Goal: Information Seeking & Learning: Learn about a topic

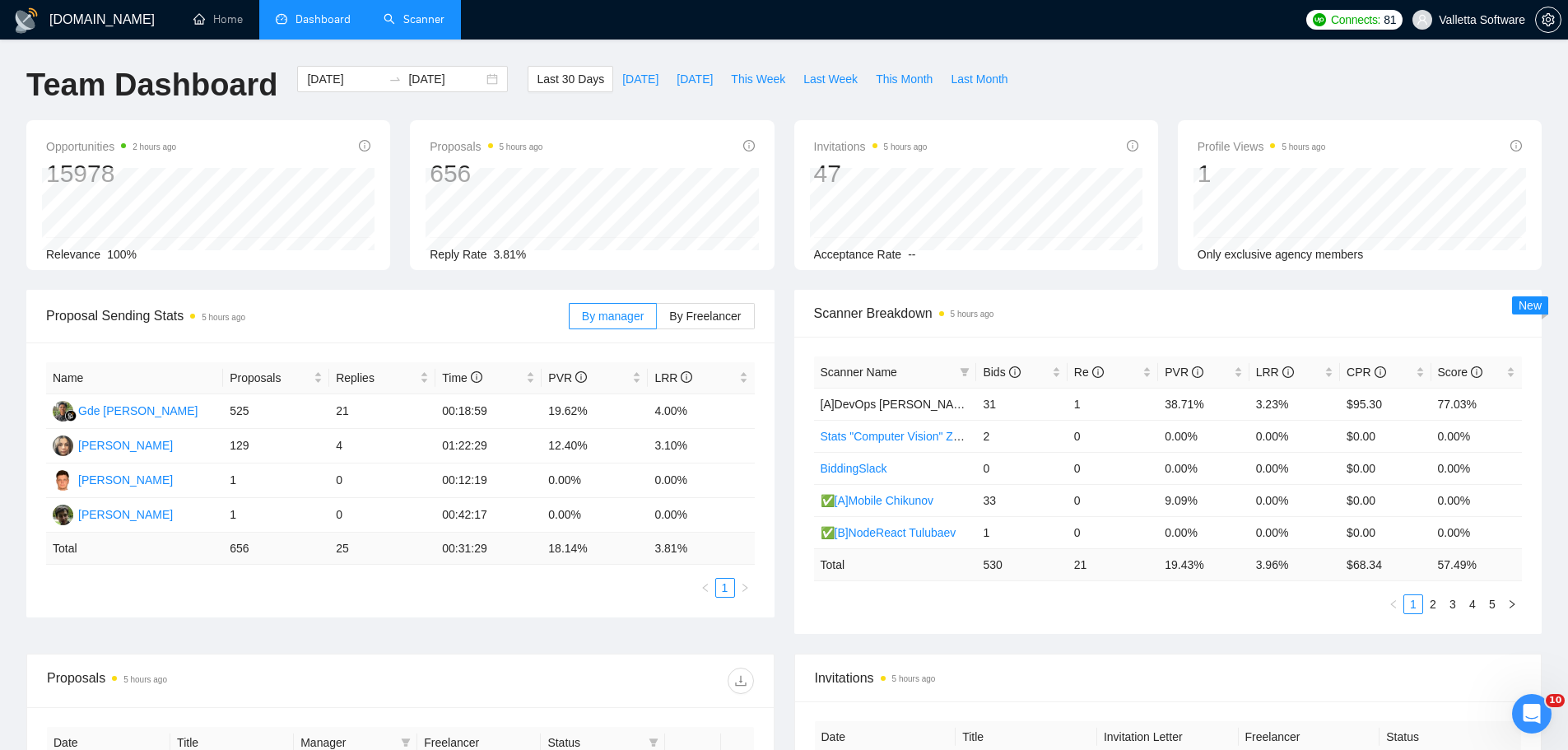
click at [416, 19] on link "Scanner" at bounding box center [415, 19] width 61 height 14
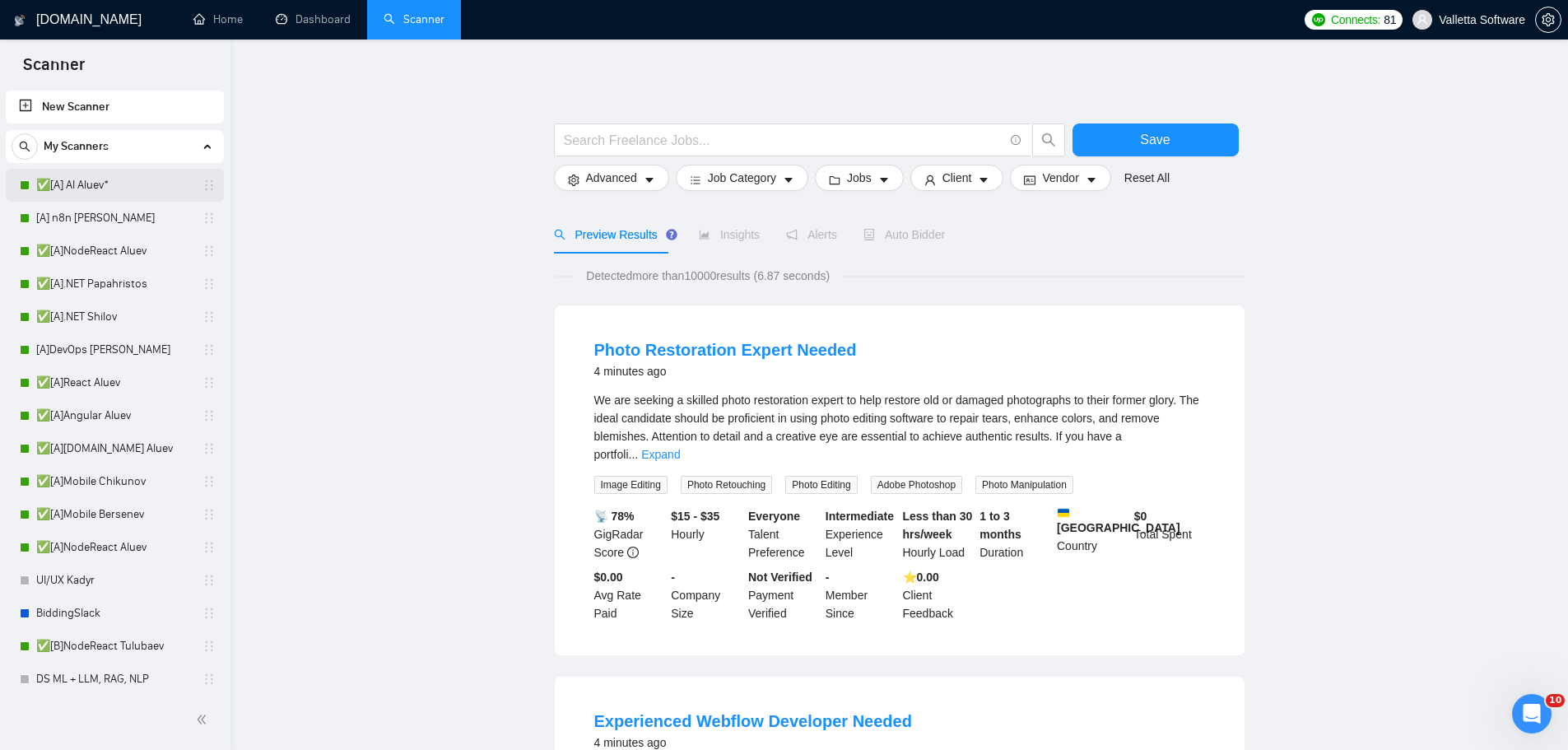
click at [100, 174] on link "✅[A] AI Aluev*" at bounding box center [115, 185] width 156 height 33
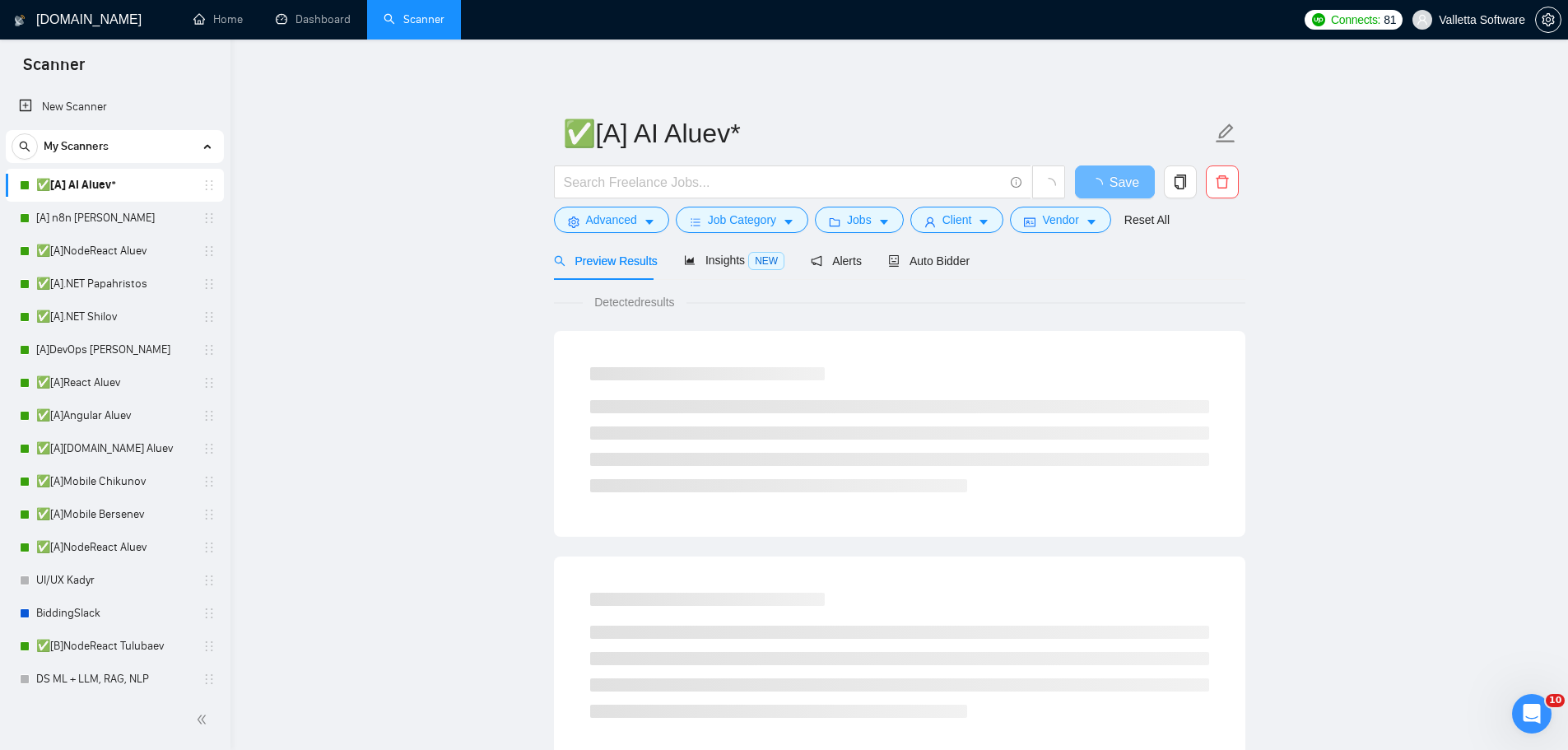
click at [731, 260] on span "Insights NEW" at bounding box center [733, 259] width 100 height 13
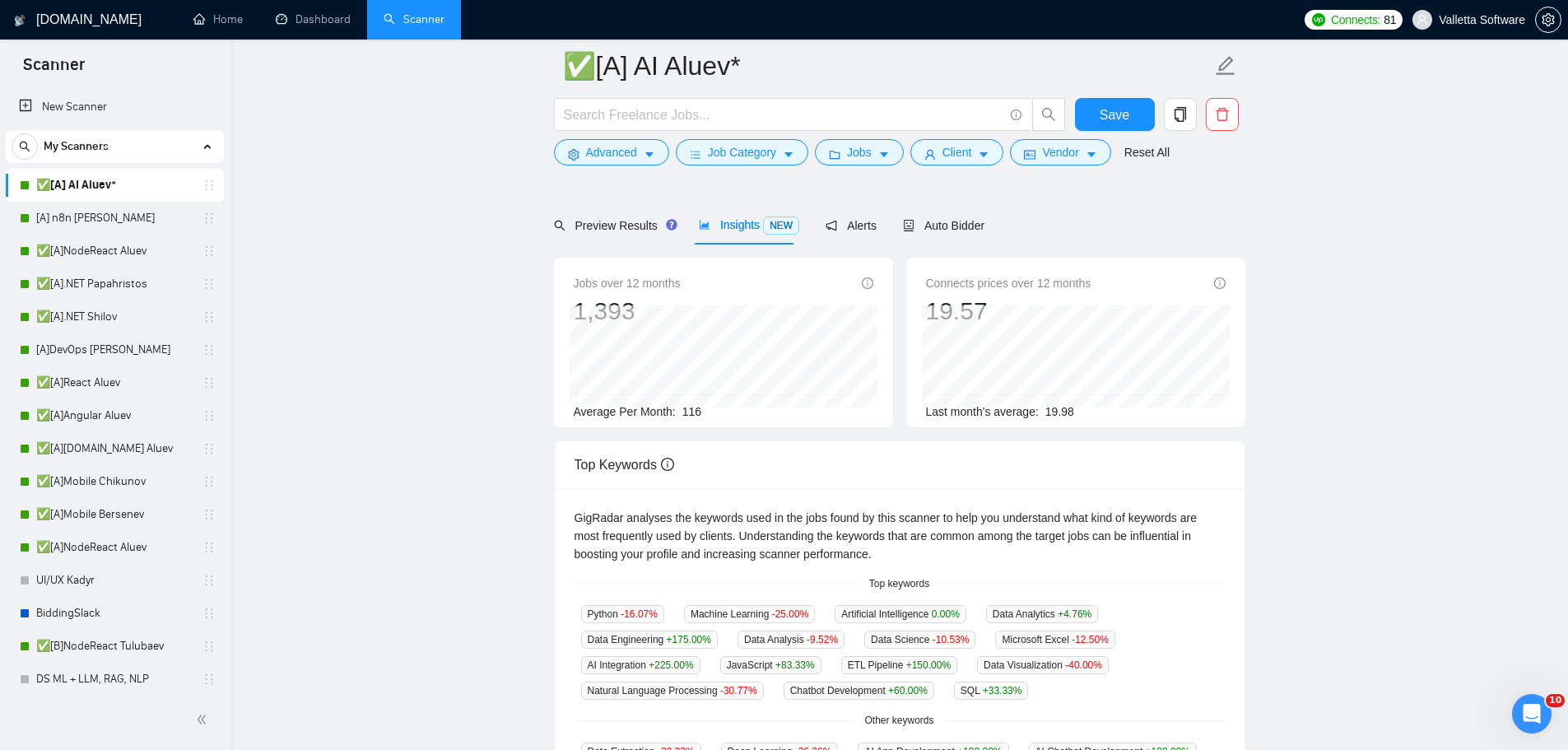
scroll to position [164, 0]
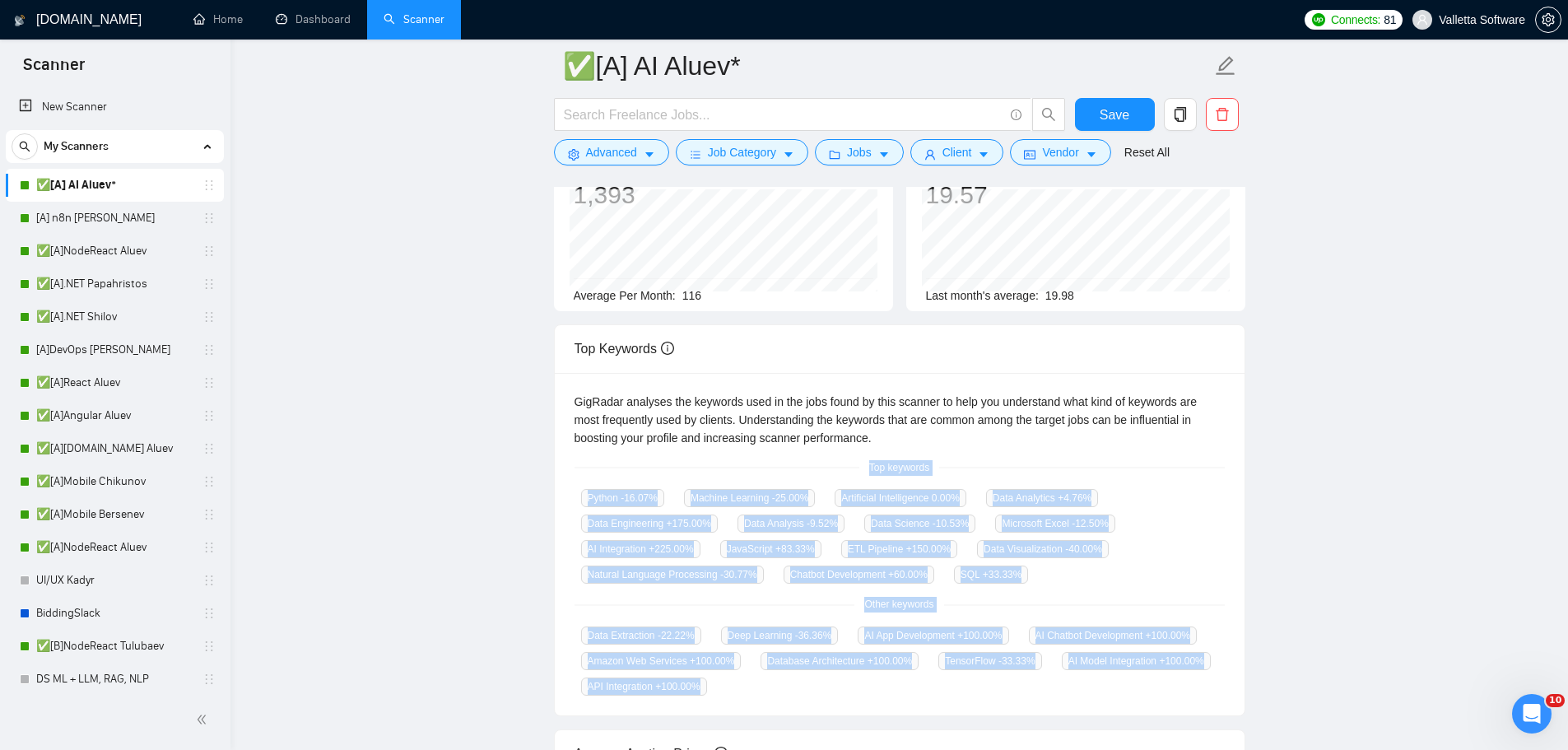
drag, startPoint x: 863, startPoint y: 453, endPoint x: 722, endPoint y: 687, distance: 273.2
click at [722, 687] on div "GigRadar analyses the keywords used in the jobs found by this scanner to help y…" at bounding box center [899, 544] width 690 height 343
copy div "Top keywords Python -16.07 % Machine Learning -25.00 % Artificial Intelligence …"
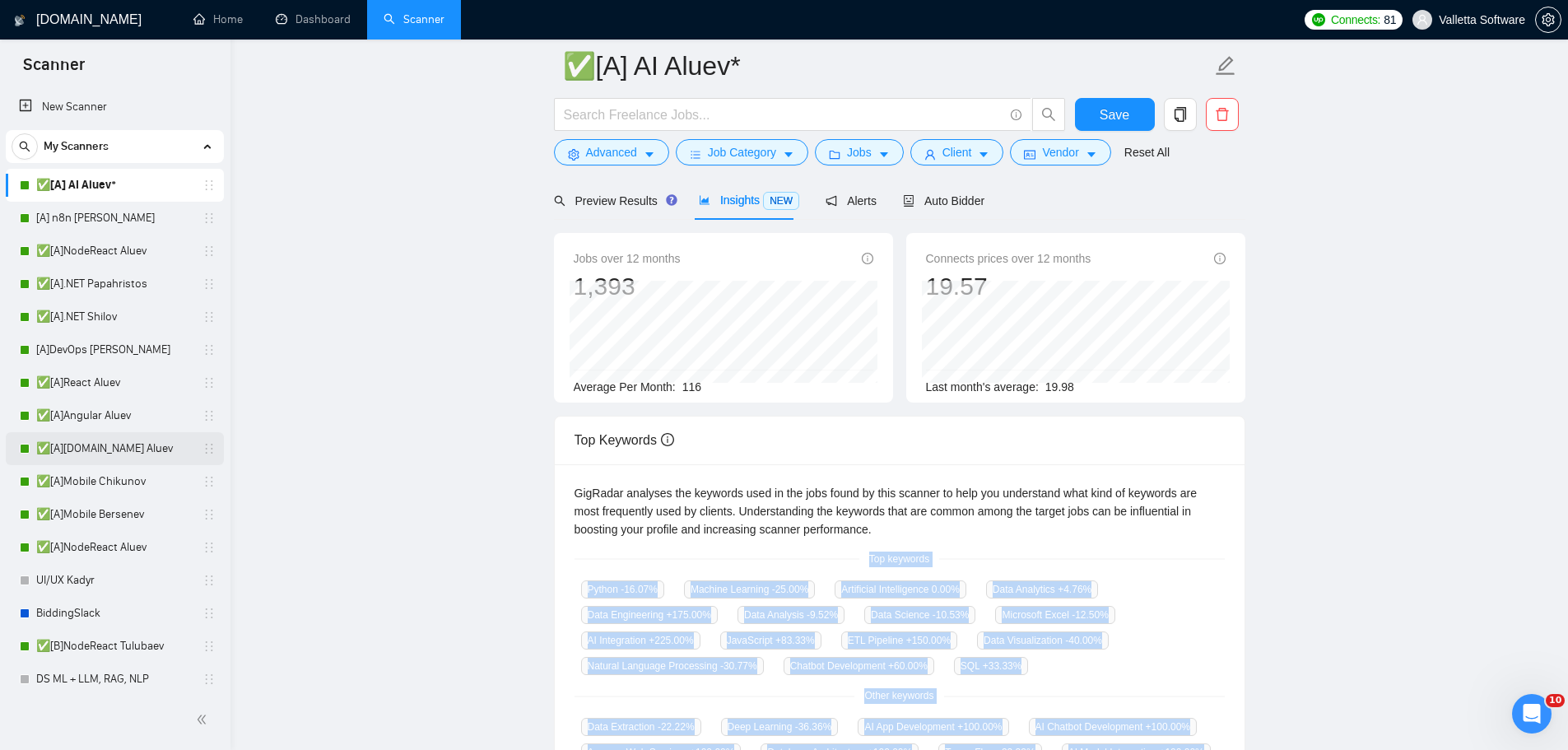
scroll to position [0, 0]
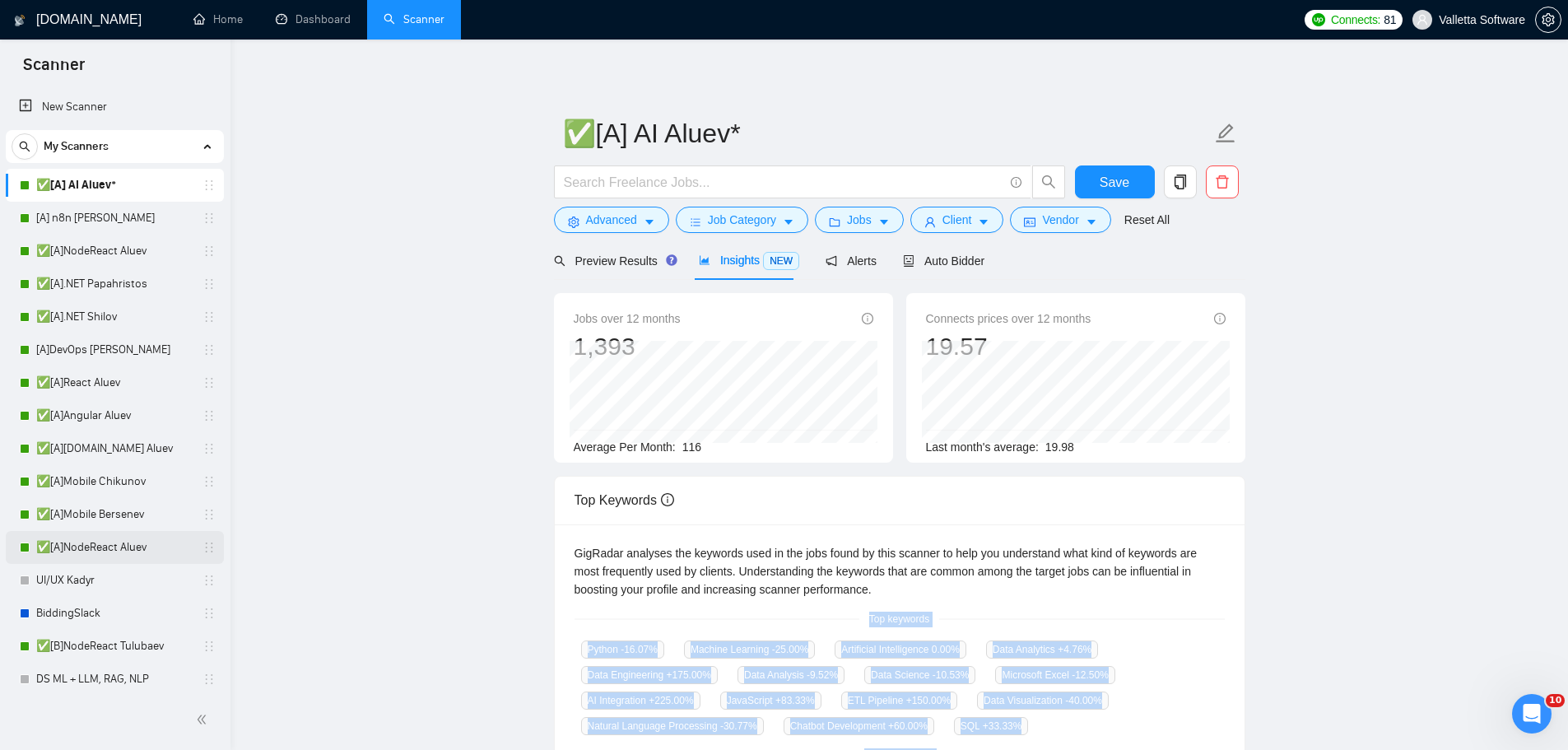
click at [126, 536] on link "✅[A]NodeReact Aluev" at bounding box center [115, 547] width 156 height 33
click at [125, 507] on link "✅[A]Mobile Bersenev" at bounding box center [115, 514] width 156 height 33
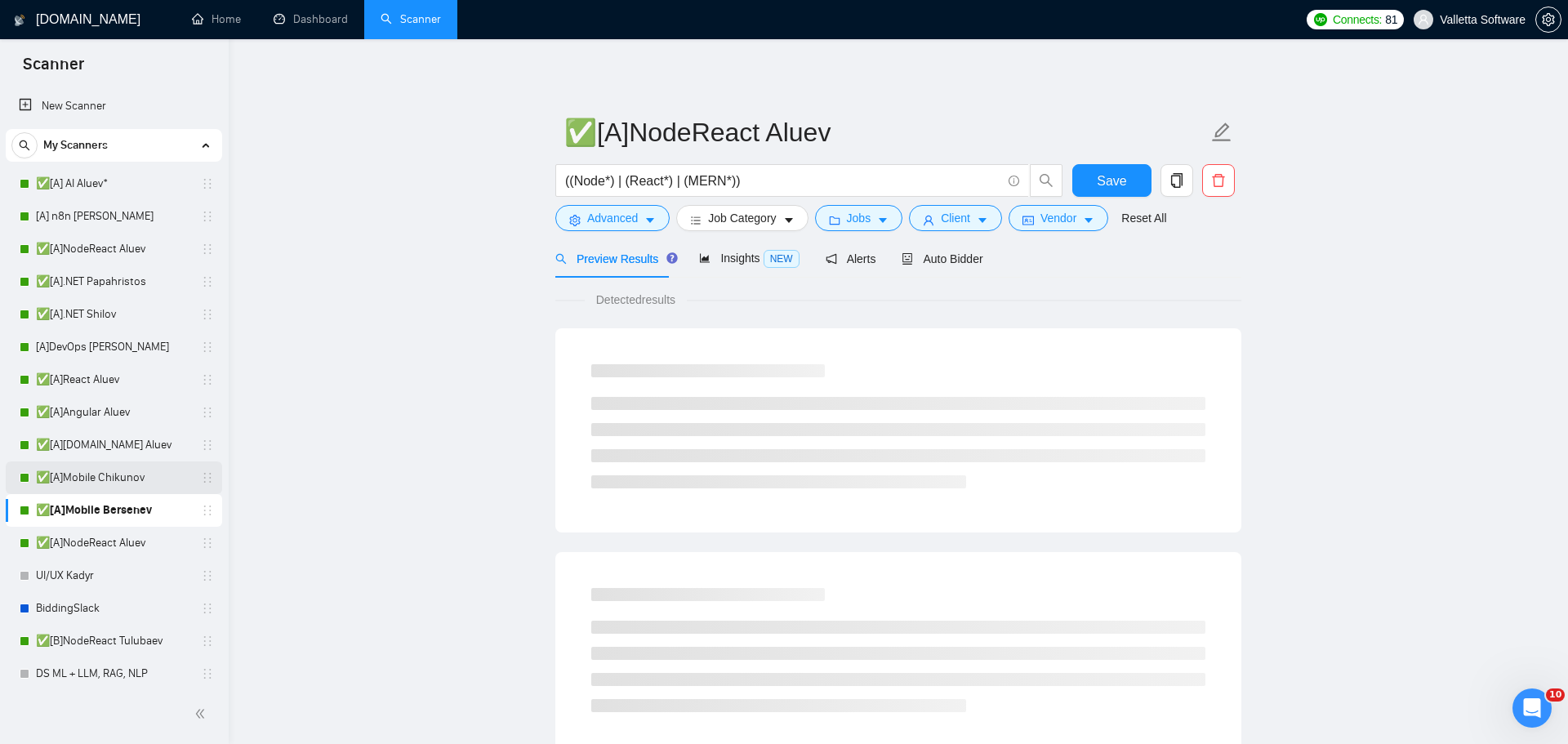
click at [125, 472] on link "✅[A]Mobile Chikunov" at bounding box center [114, 477] width 155 height 32
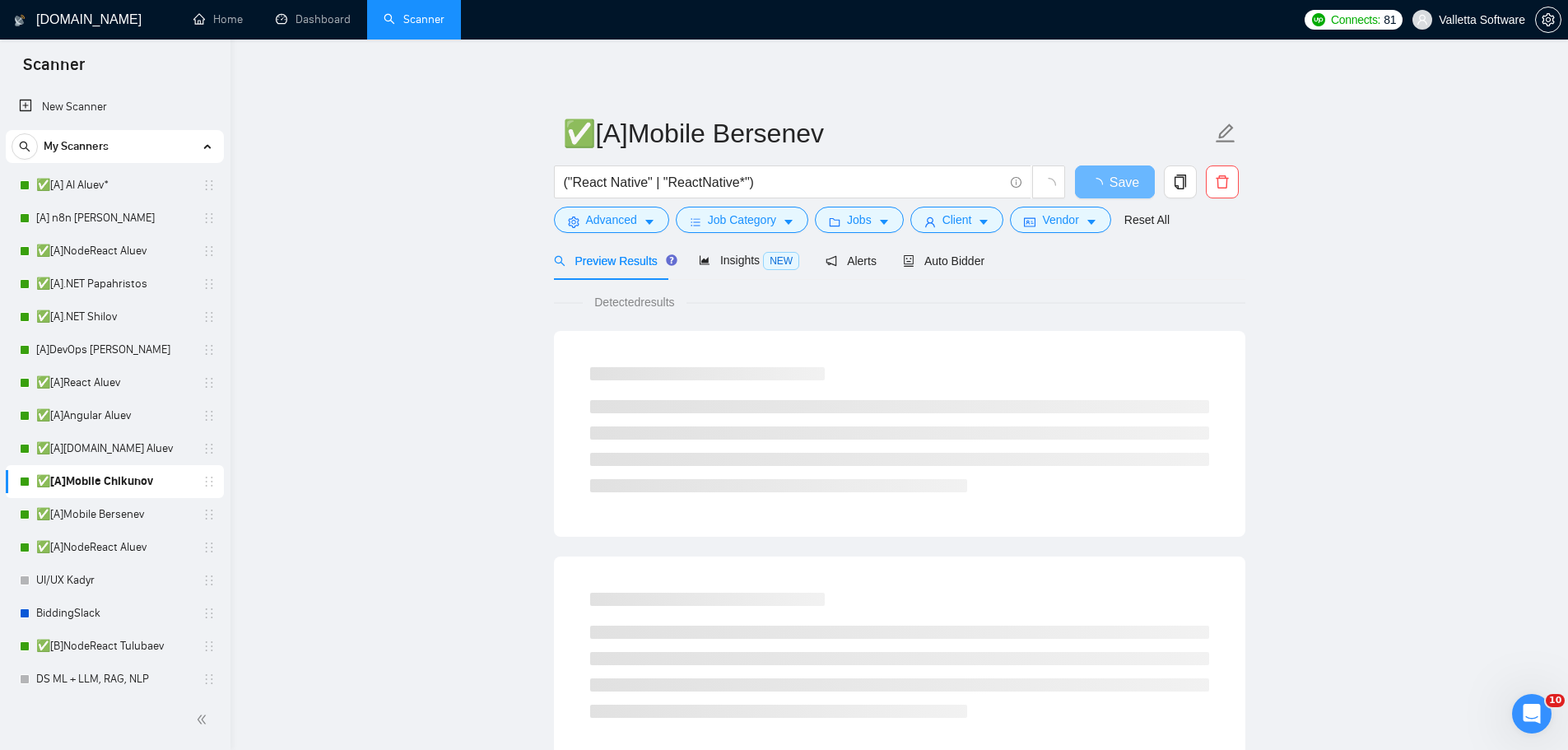
click at [742, 238] on form "✅[A]Mobile Bersenev ("React Native" | "ReactNative*") Save Advanced Job Categor…" at bounding box center [899, 174] width 692 height 135
click at [736, 256] on span "Insights NEW" at bounding box center [748, 259] width 100 height 13
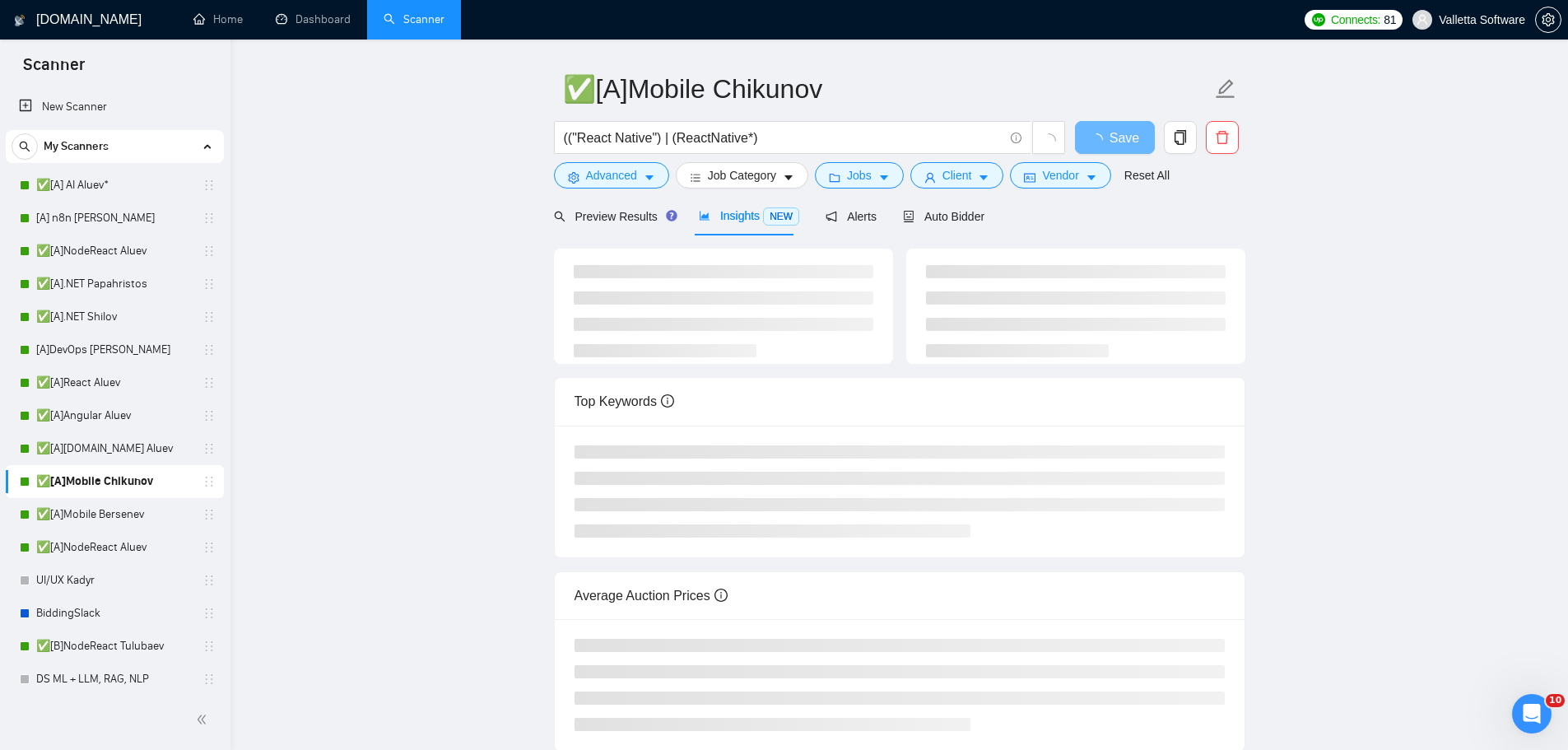
scroll to position [172, 0]
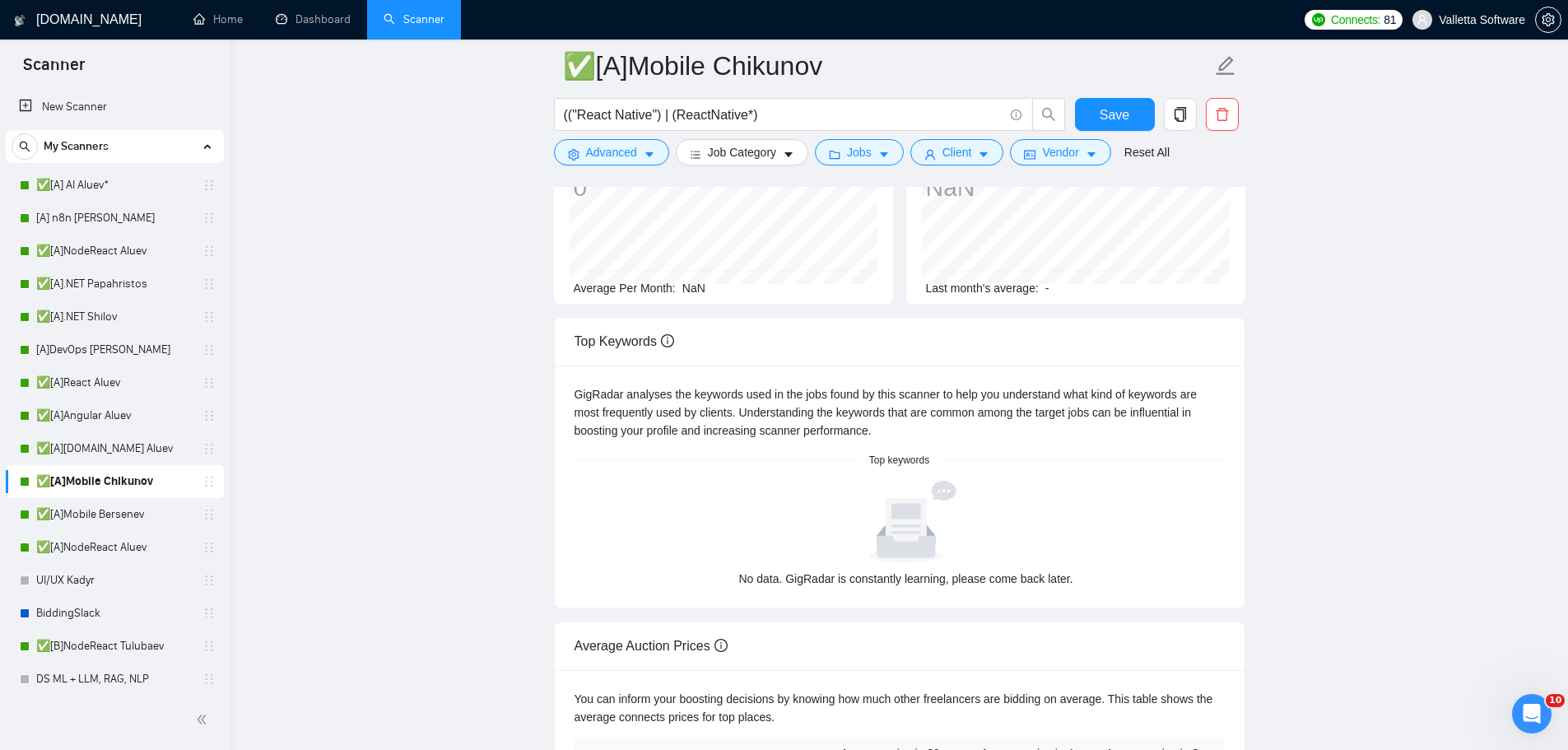
drag, startPoint x: 1539, startPoint y: 243, endPoint x: 1514, endPoint y: 271, distance: 37.5
click at [1539, 243] on main "✅[A]Mobile Chikunov (("React Native") | (ReactNative*) Save Advanced Job Catego…" at bounding box center [899, 412] width 1285 height 1035
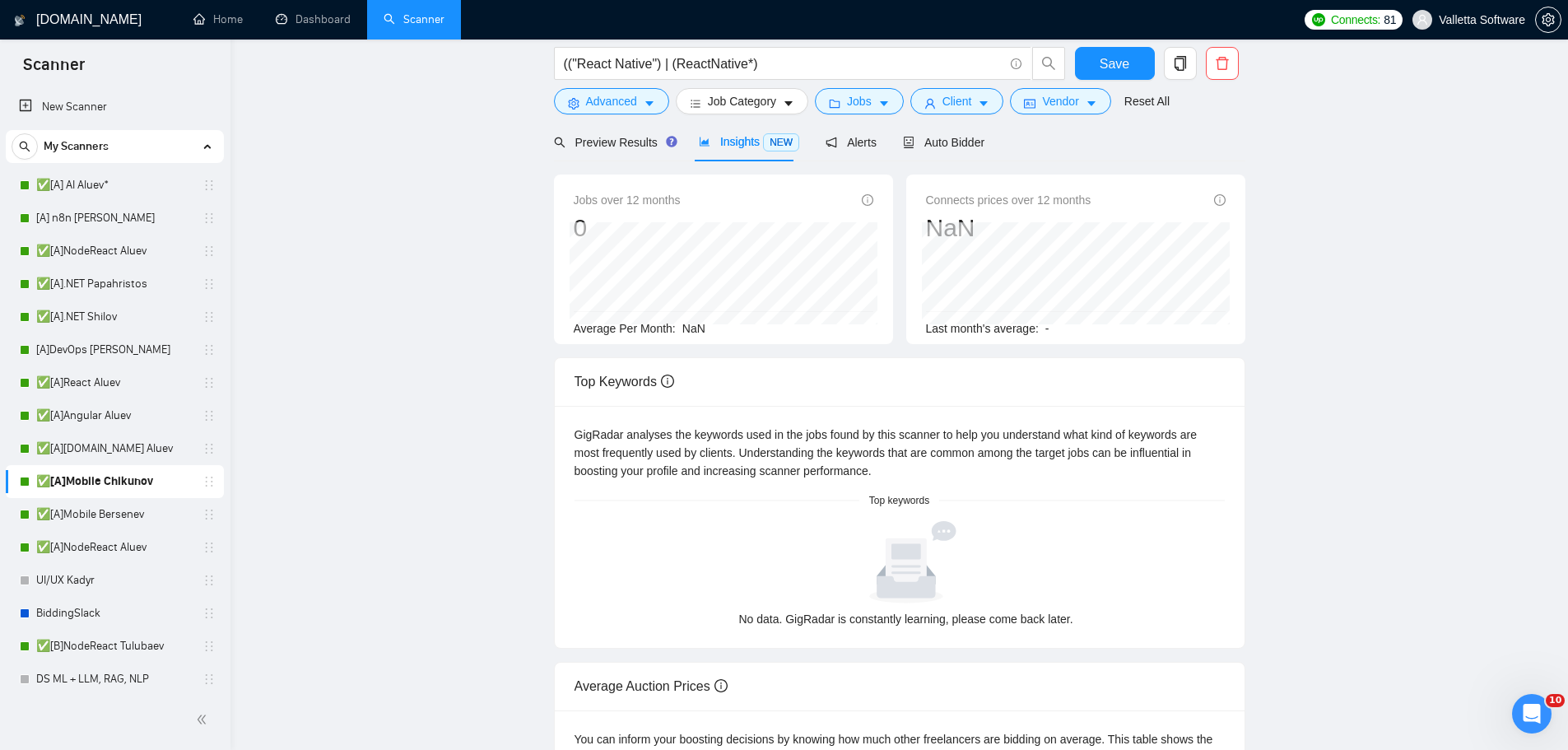
scroll to position [0, 0]
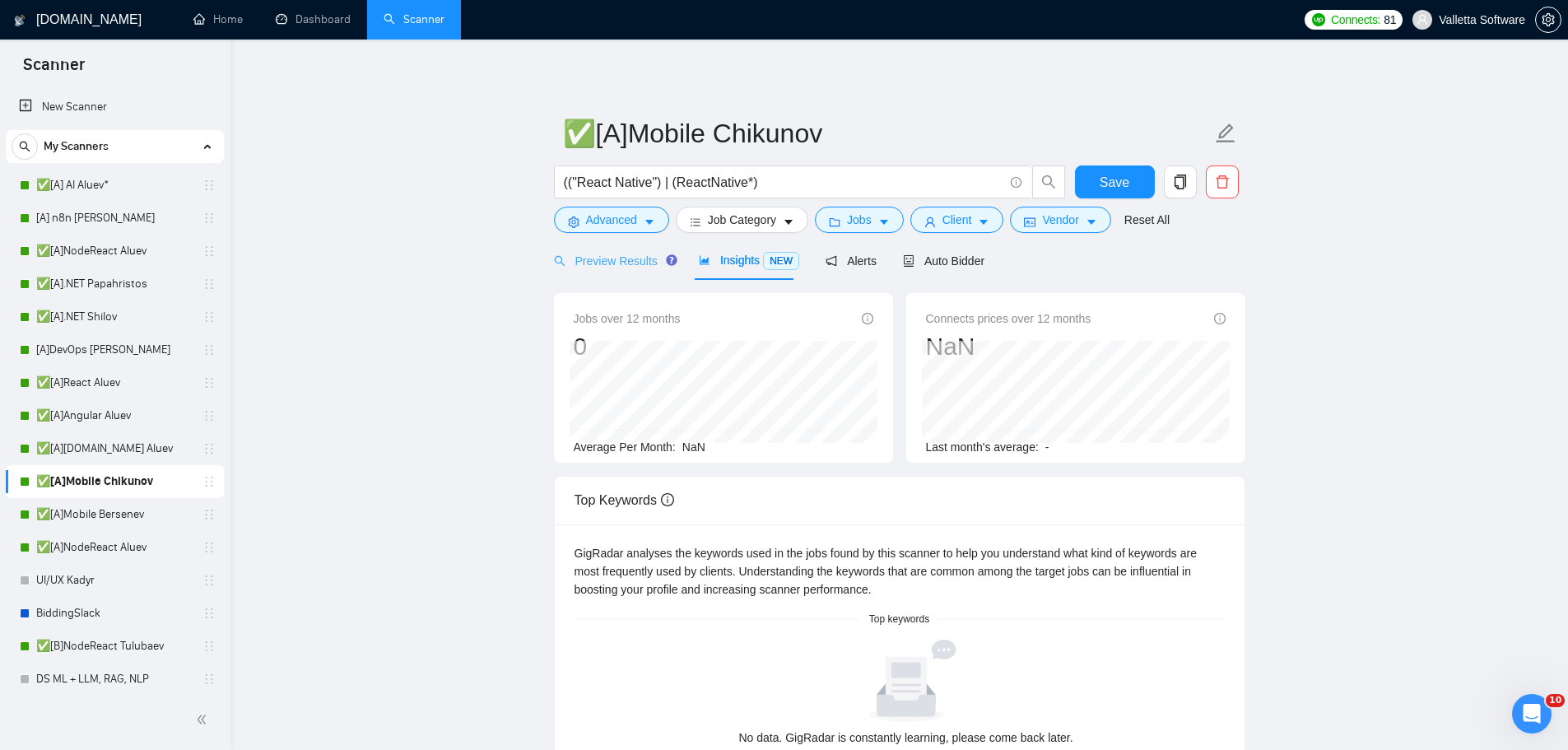
click at [612, 270] on div "Preview Results" at bounding box center [613, 260] width 119 height 39
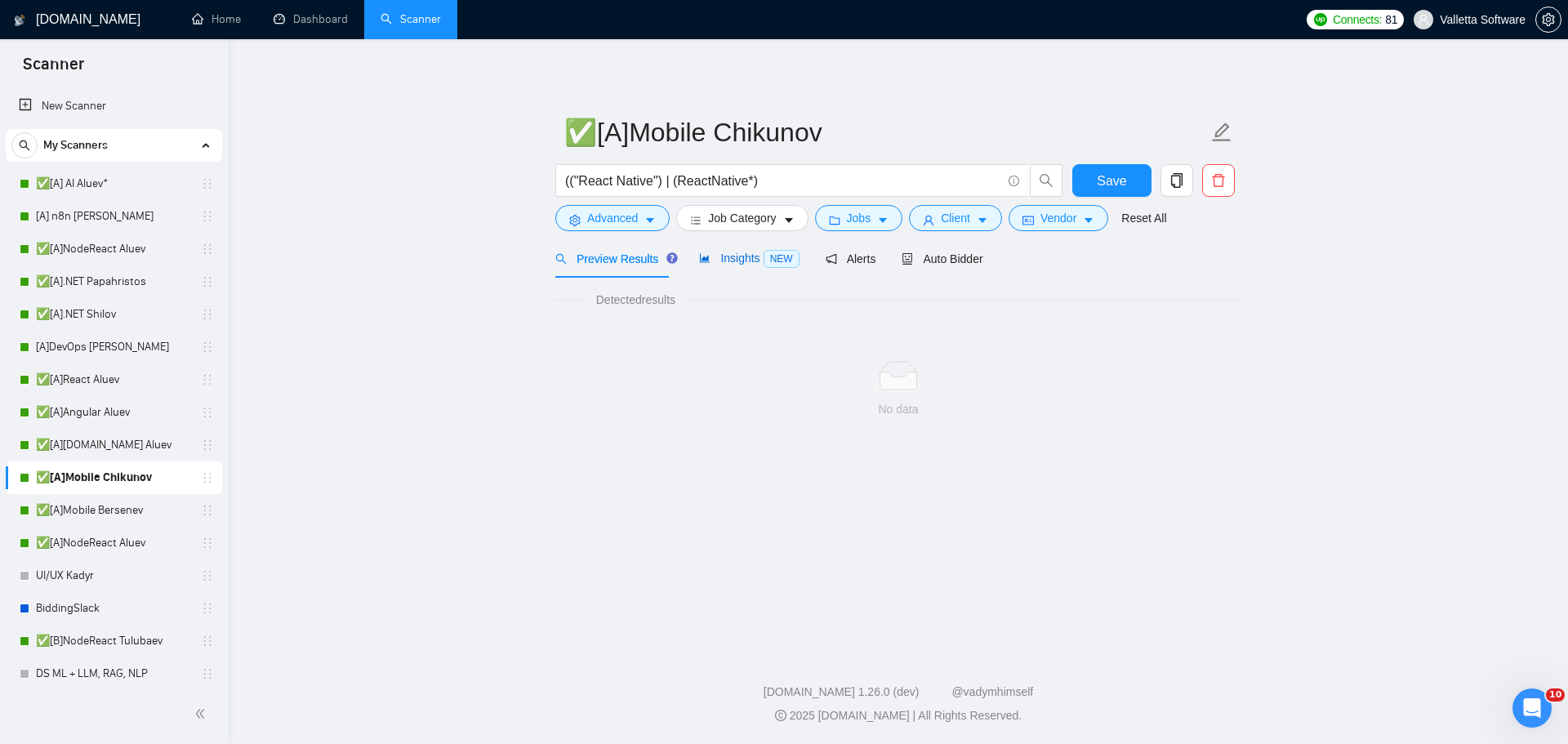
click at [742, 257] on span "Insights NEW" at bounding box center [748, 257] width 99 height 13
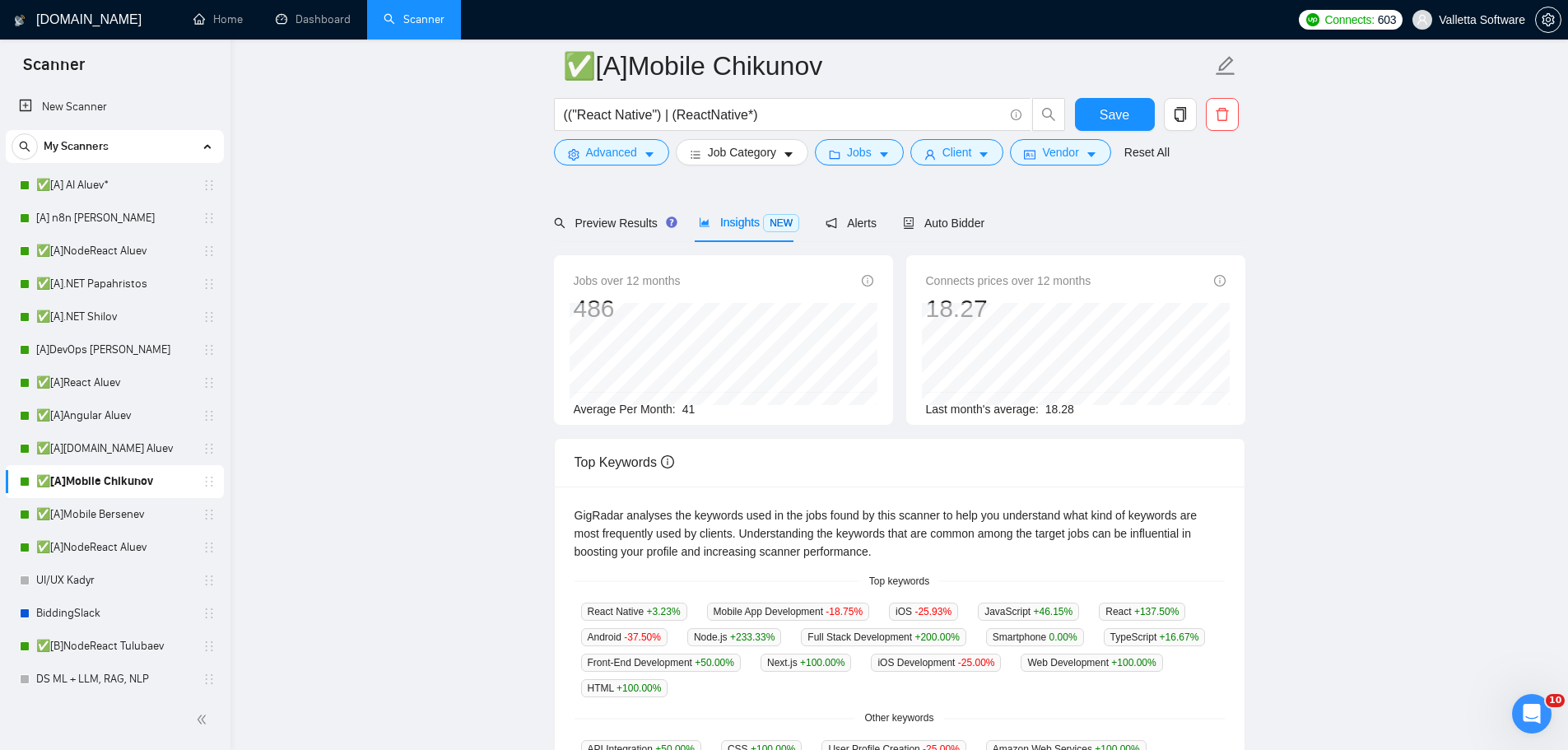
scroll to position [164, 0]
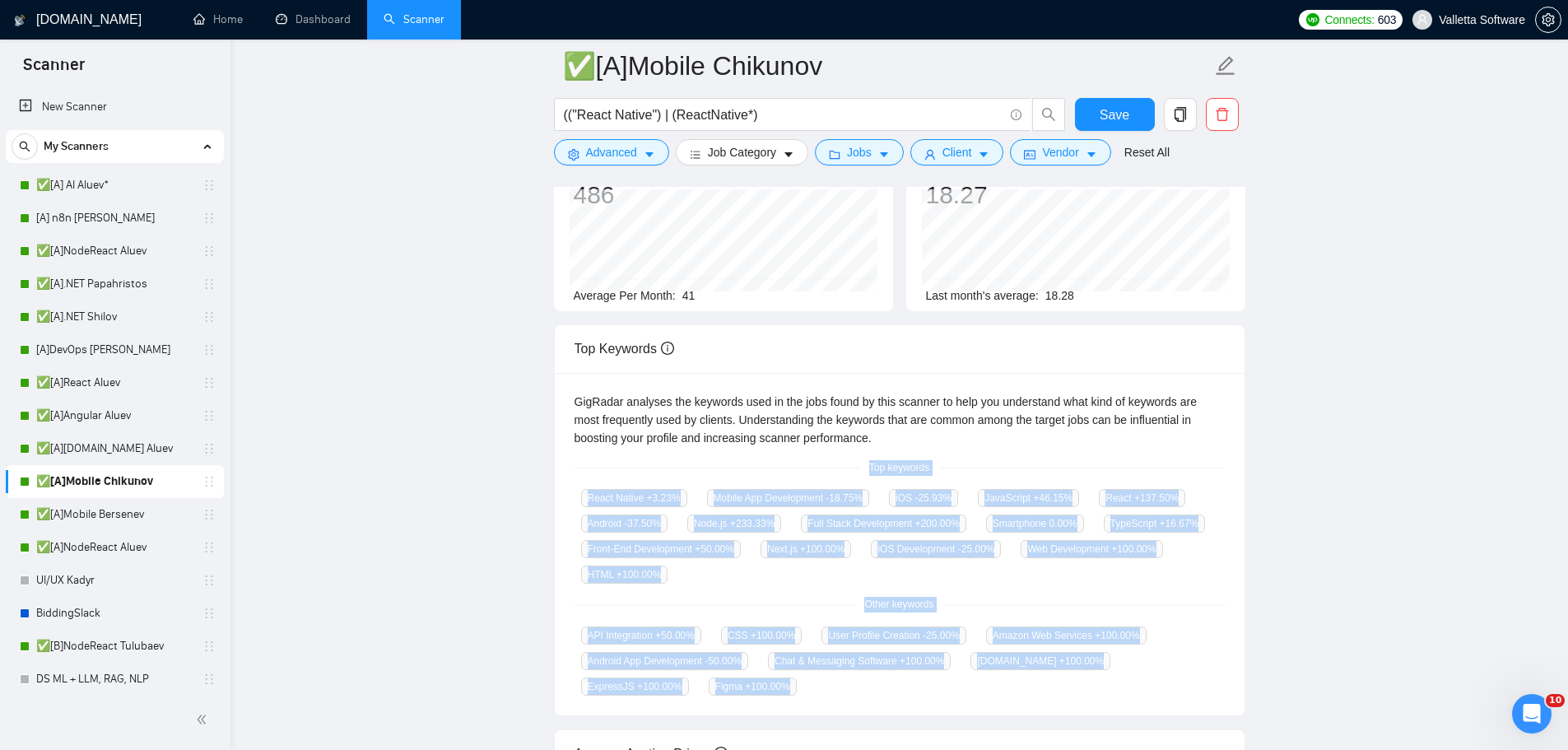
drag, startPoint x: 901, startPoint y: 498, endPoint x: 1007, endPoint y: 690, distance: 219.3
click at [1007, 690] on div "GigRadar analyses the keywords used in the jobs found by this scanner to help y…" at bounding box center [899, 544] width 690 height 343
copy div "Top keywords React Native +3.23 % Mobile App Development -18.75 % iOS -25.93 % …"
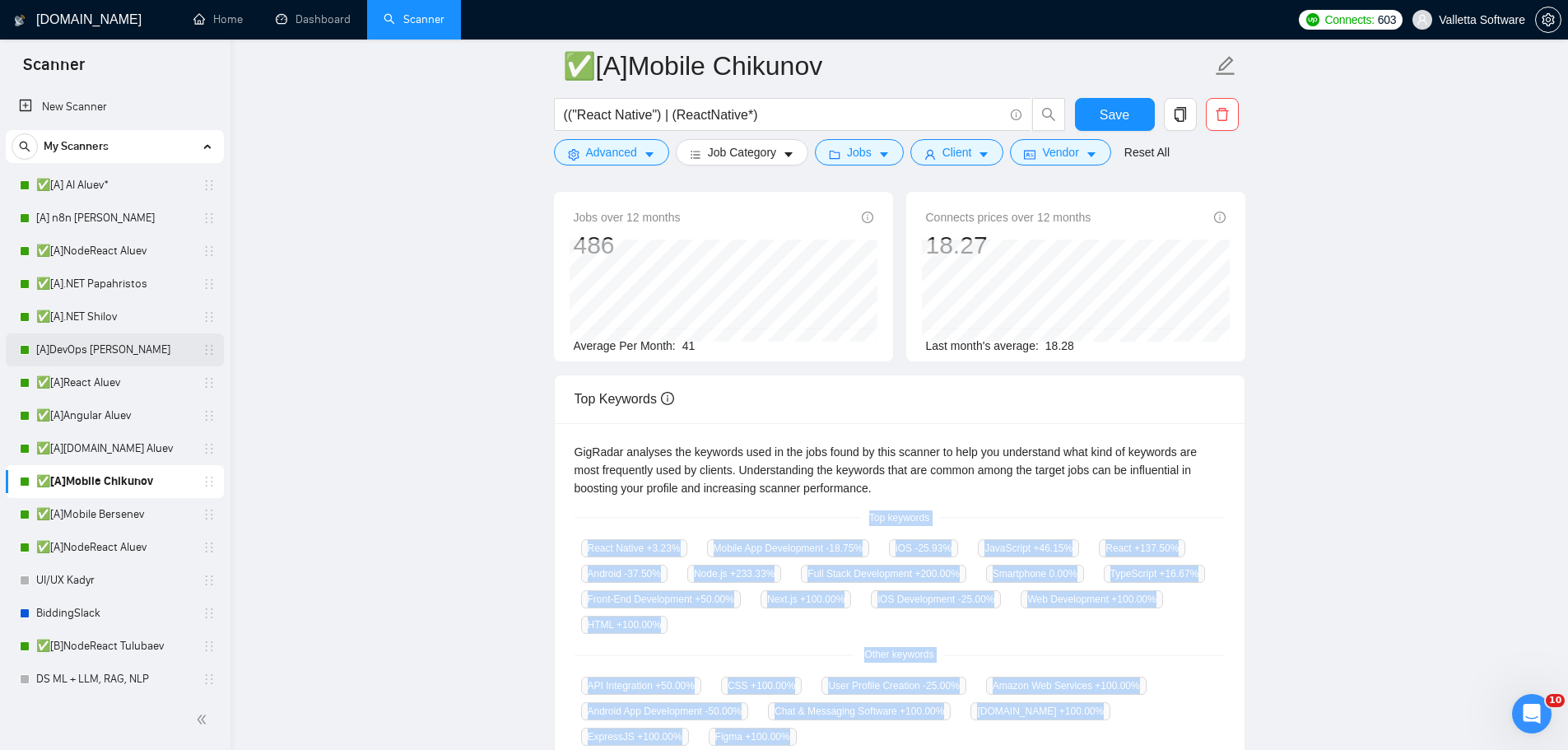
scroll to position [82, 0]
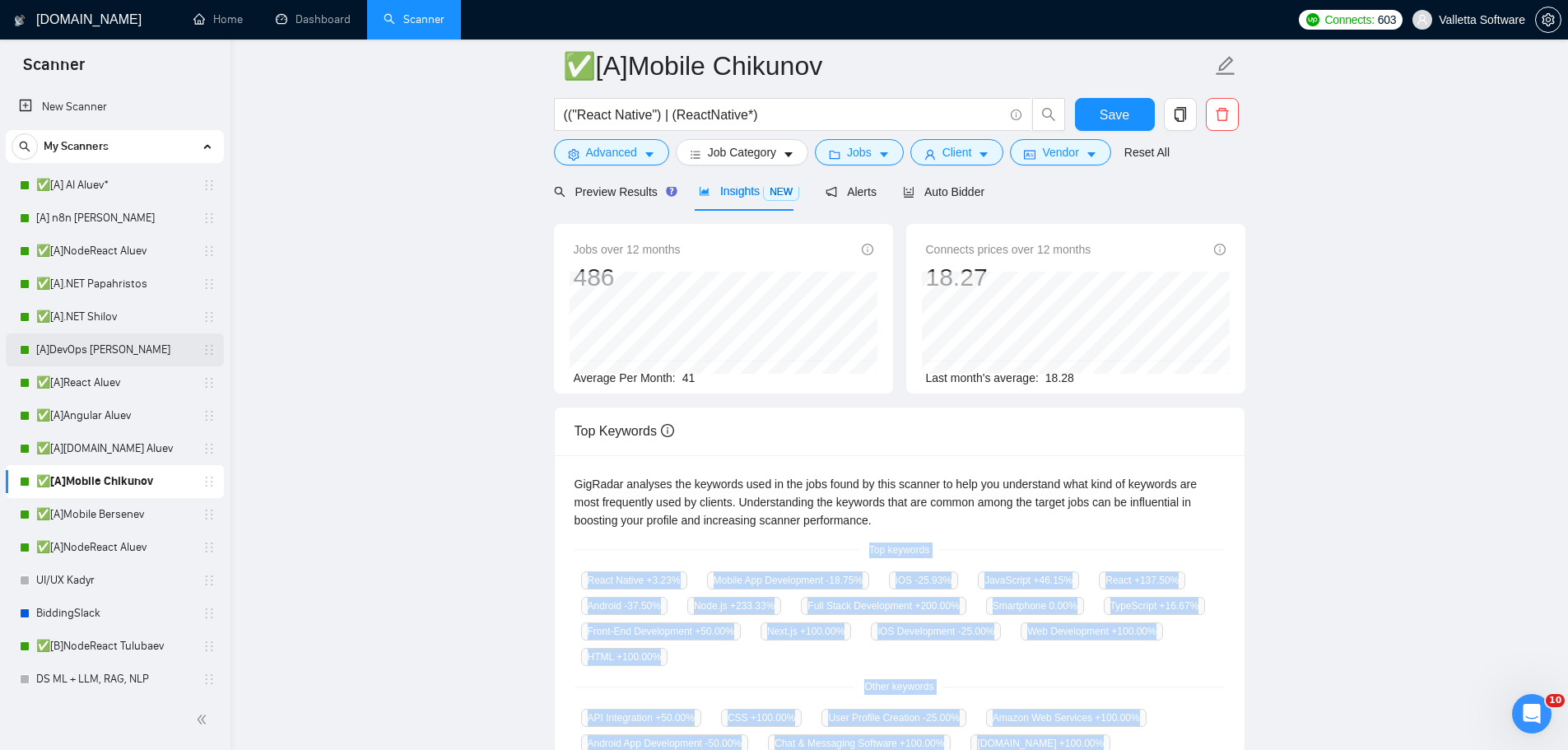
click at [122, 351] on link "[A]DevOps [PERSON_NAME]" at bounding box center [115, 349] width 156 height 33
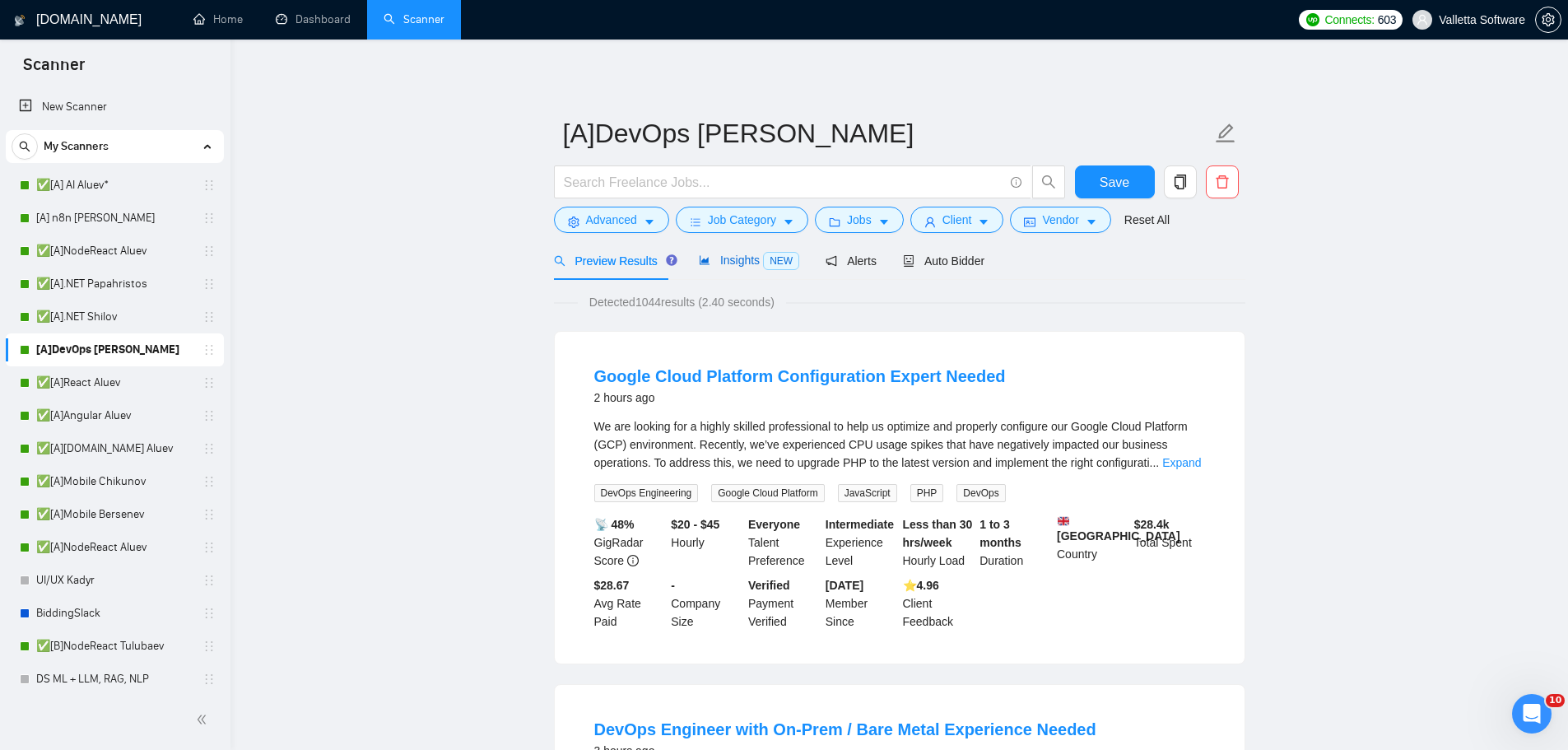
click at [706, 263] on span "Insights NEW" at bounding box center [748, 259] width 100 height 13
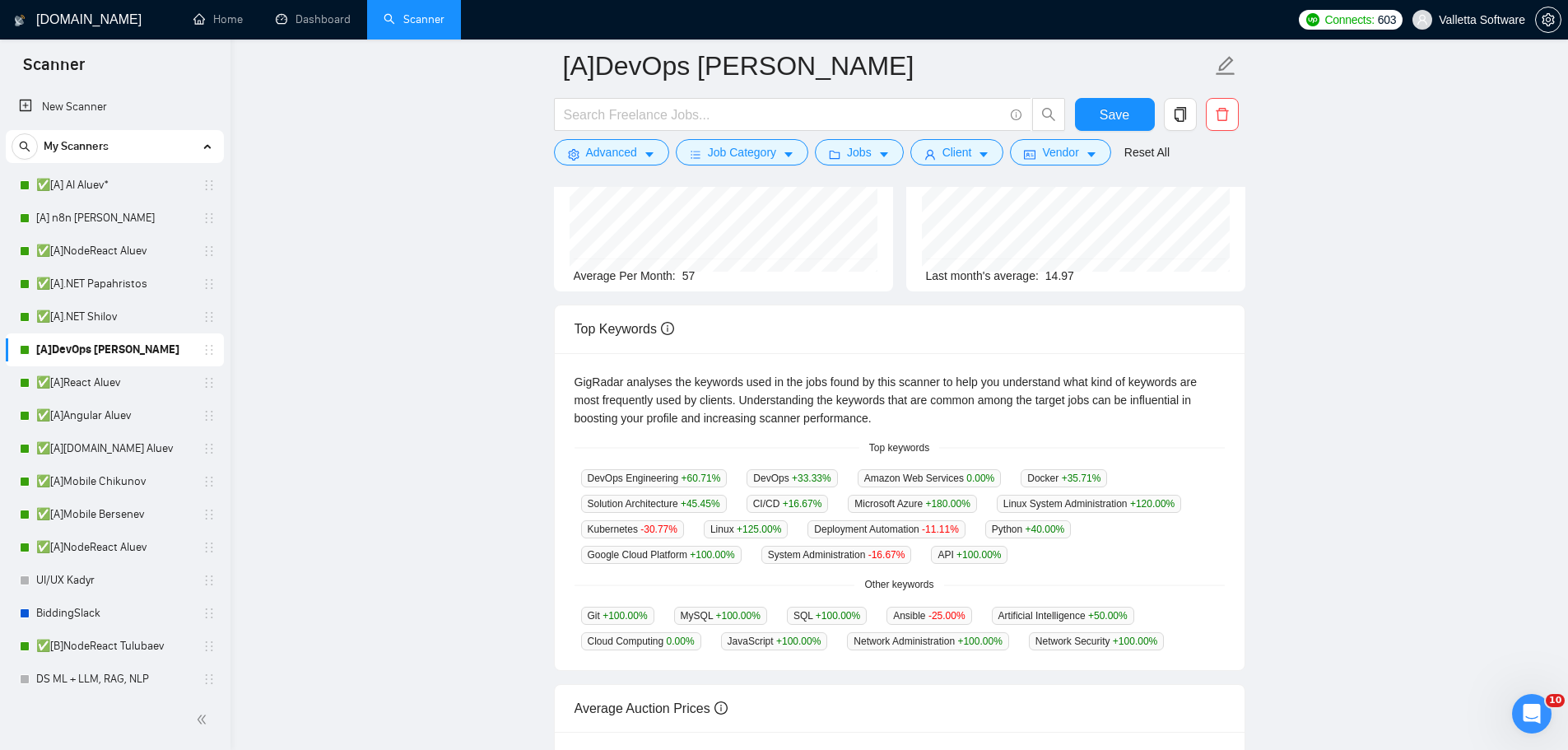
scroll to position [247, 0]
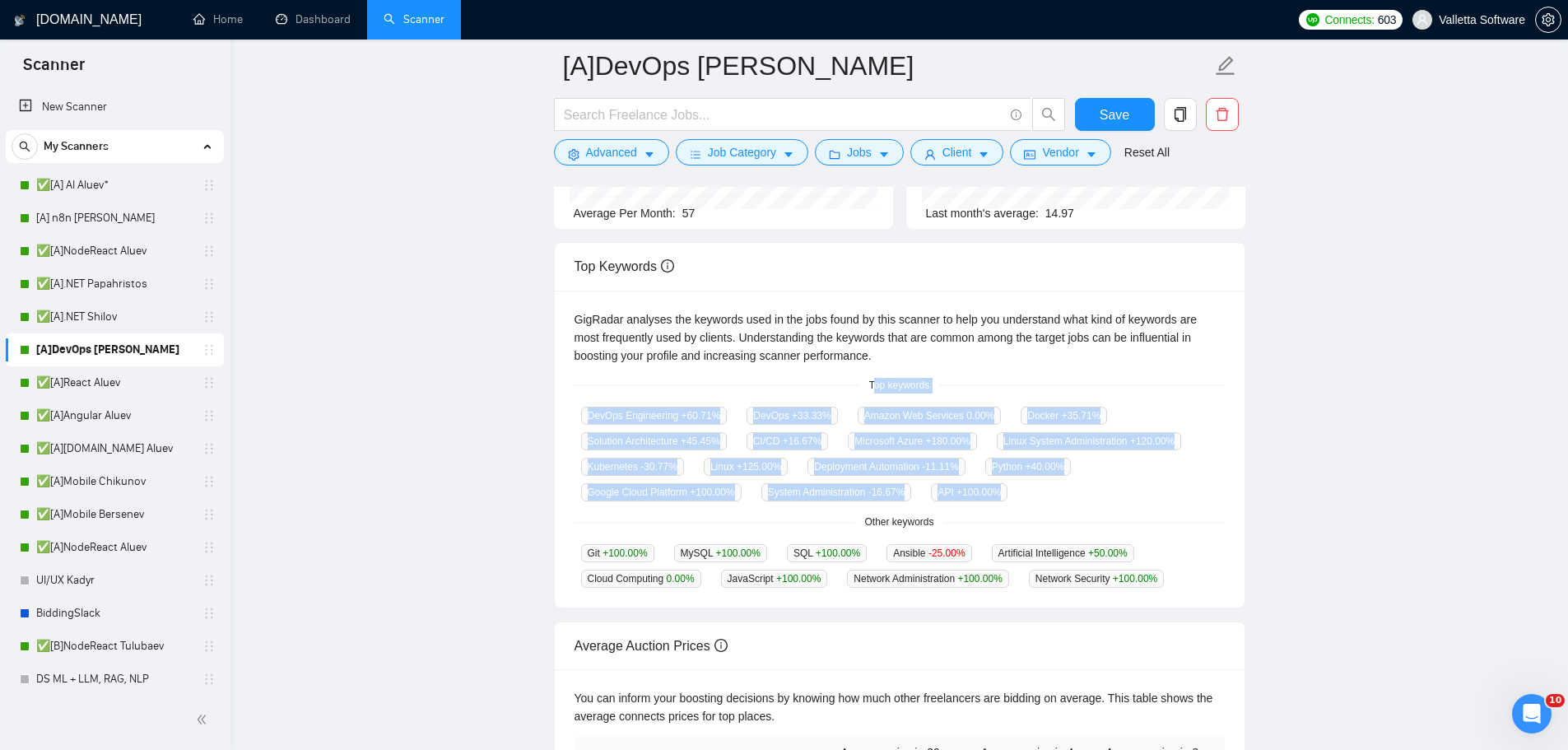
drag, startPoint x: 874, startPoint y: 381, endPoint x: 1099, endPoint y: 508, distance: 258.4
click at [1101, 510] on div "GigRadar analyses the keywords used in the jobs found by this scanner to help y…" at bounding box center [899, 449] width 690 height 318
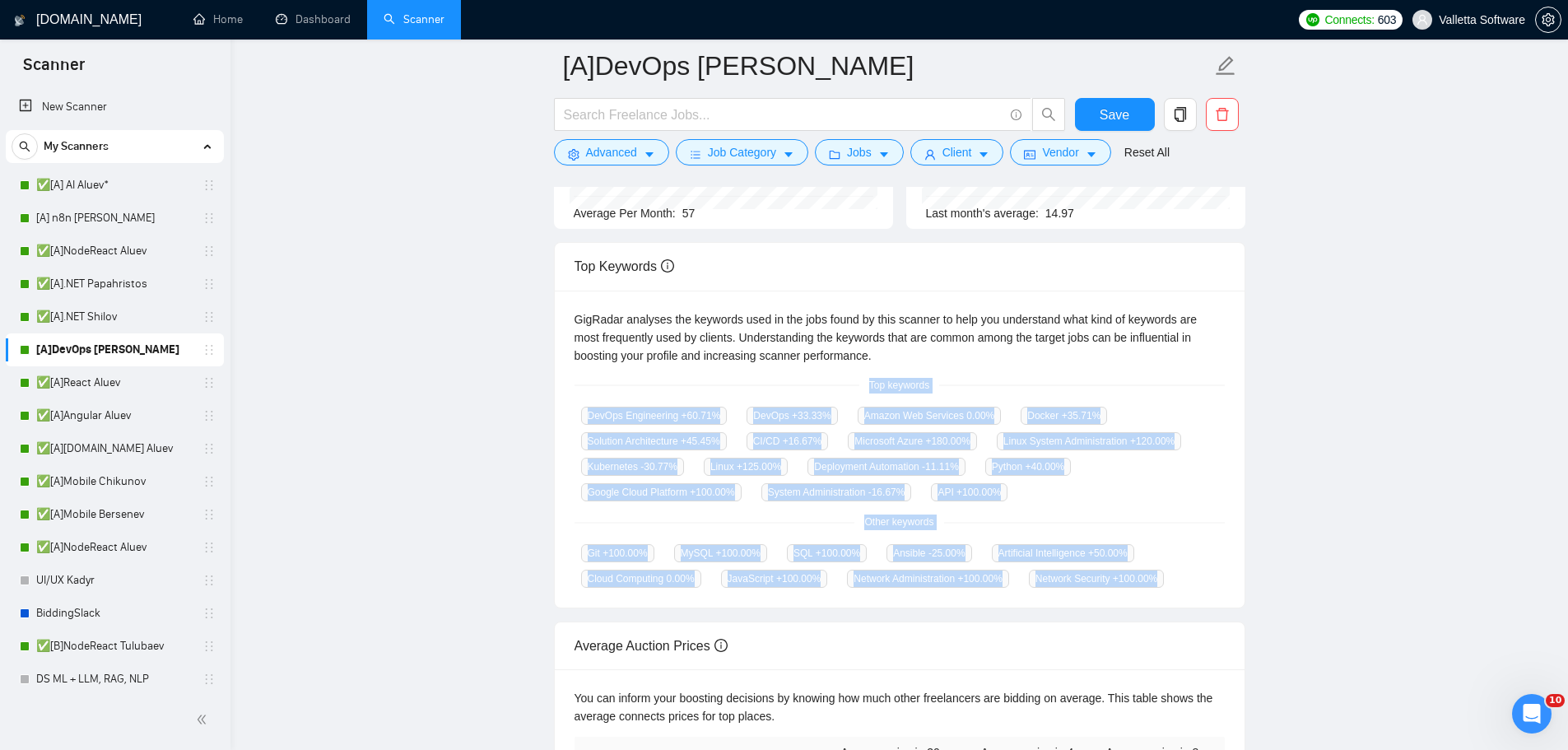
drag, startPoint x: 988, startPoint y: 458, endPoint x: 1175, endPoint y: 570, distance: 218.0
click at [1187, 584] on div "GigRadar analyses the keywords used in the jobs found by this scanner to help y…" at bounding box center [899, 449] width 690 height 318
copy div "Top keywords DevOps Engineering +60.71 % DevOps +33.33 % Amazon Web Services 0.…"
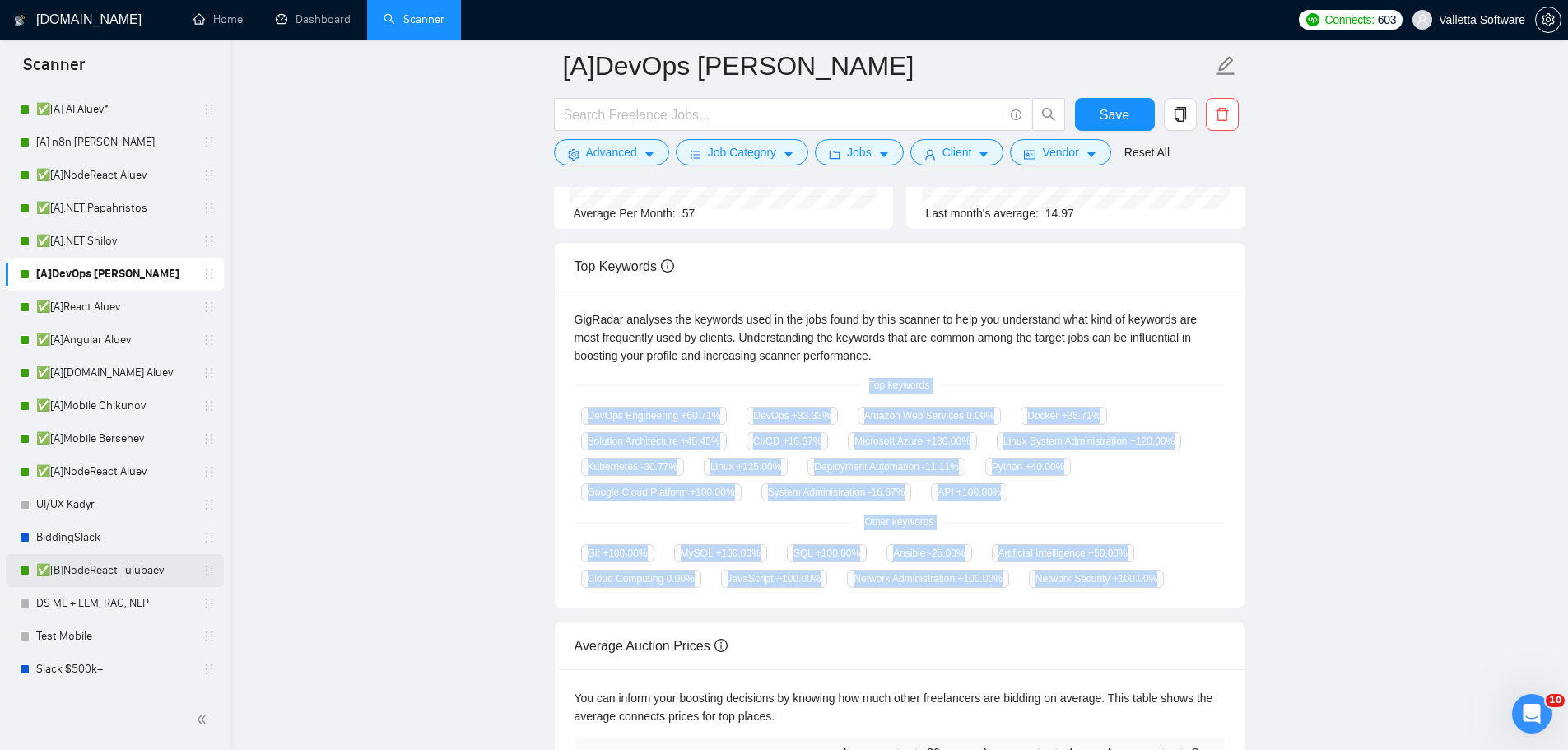
scroll to position [82, 0]
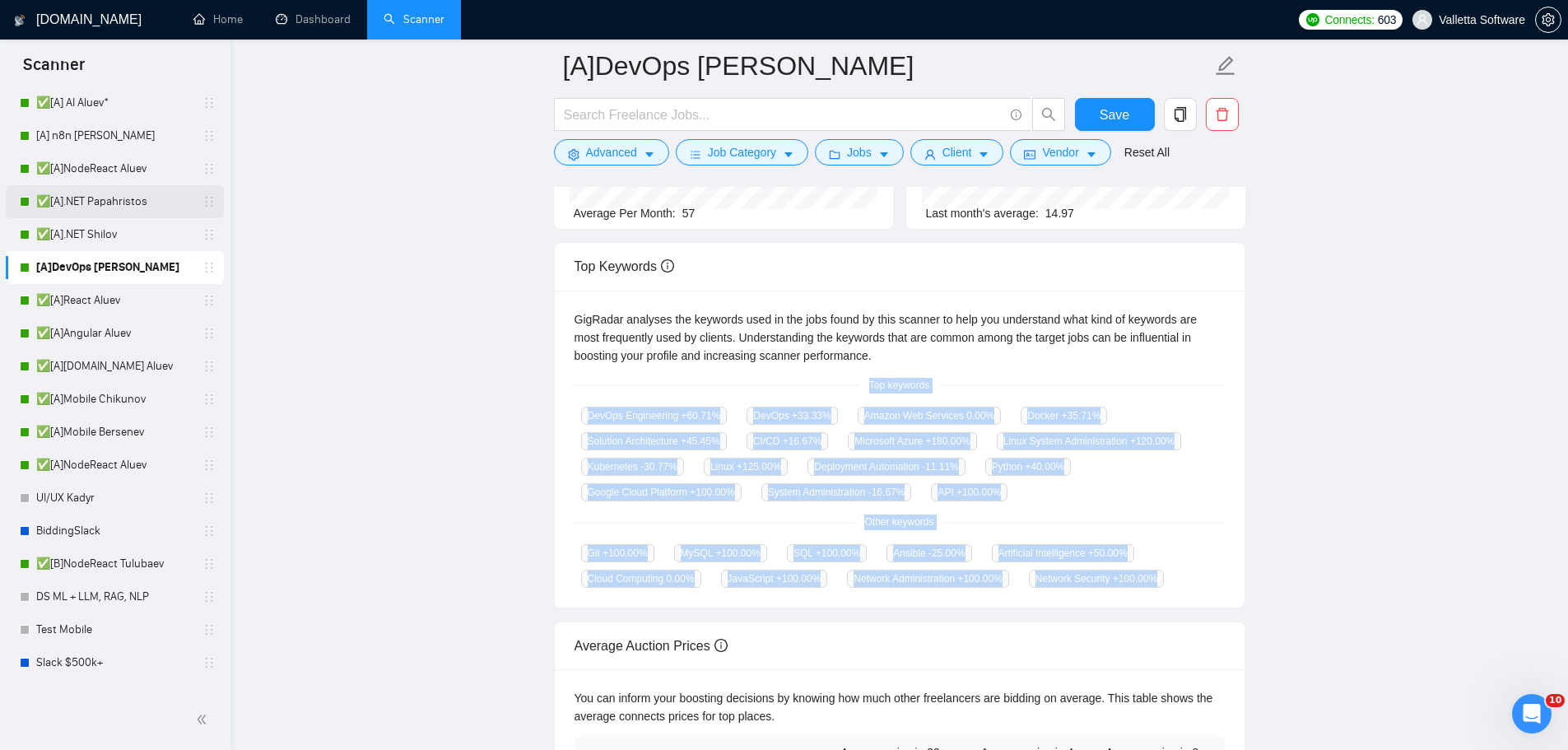
click at [137, 200] on link "✅[A].NET Papahristos" at bounding box center [115, 201] width 156 height 33
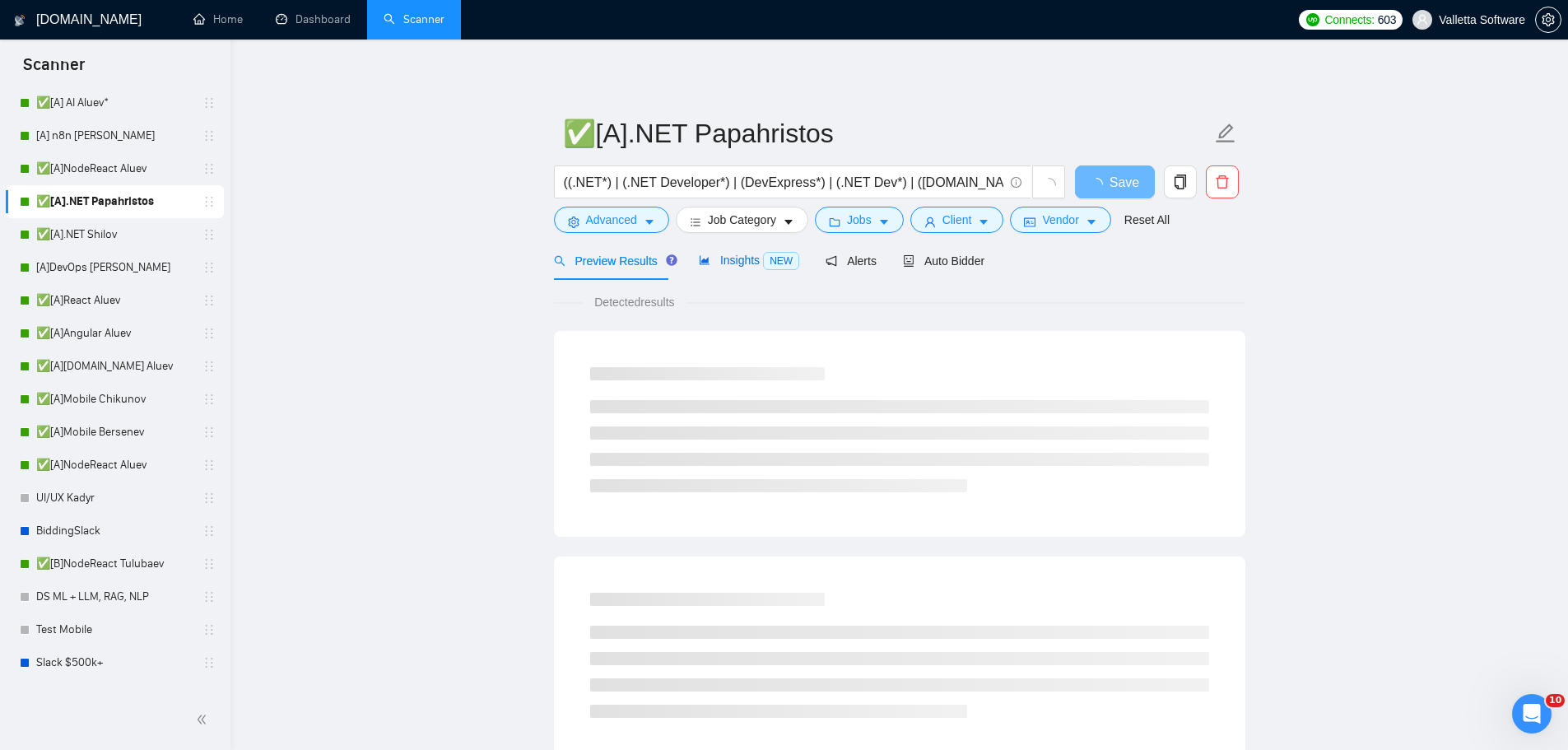
click at [742, 257] on span "Insights NEW" at bounding box center [748, 259] width 100 height 13
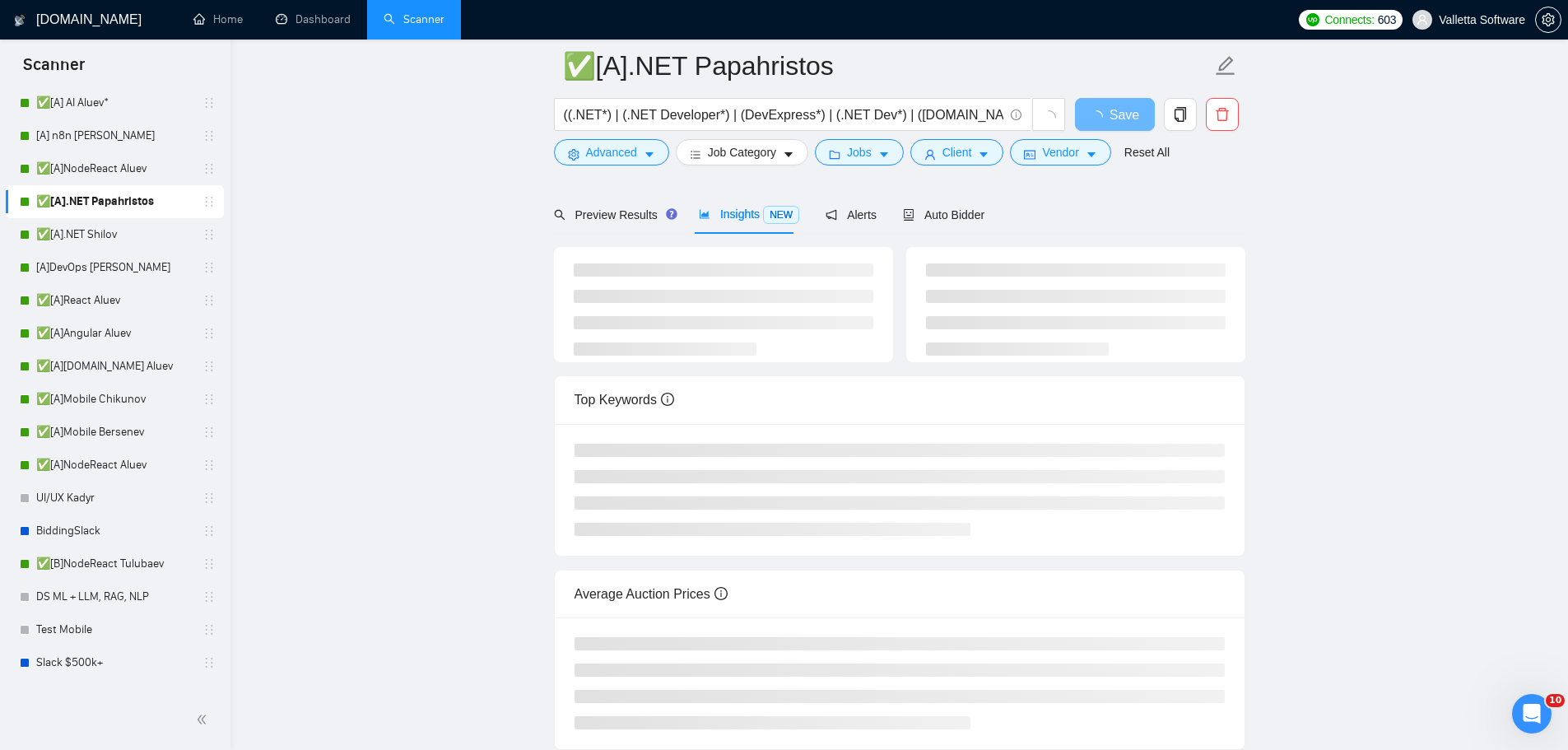
scroll to position [172, 0]
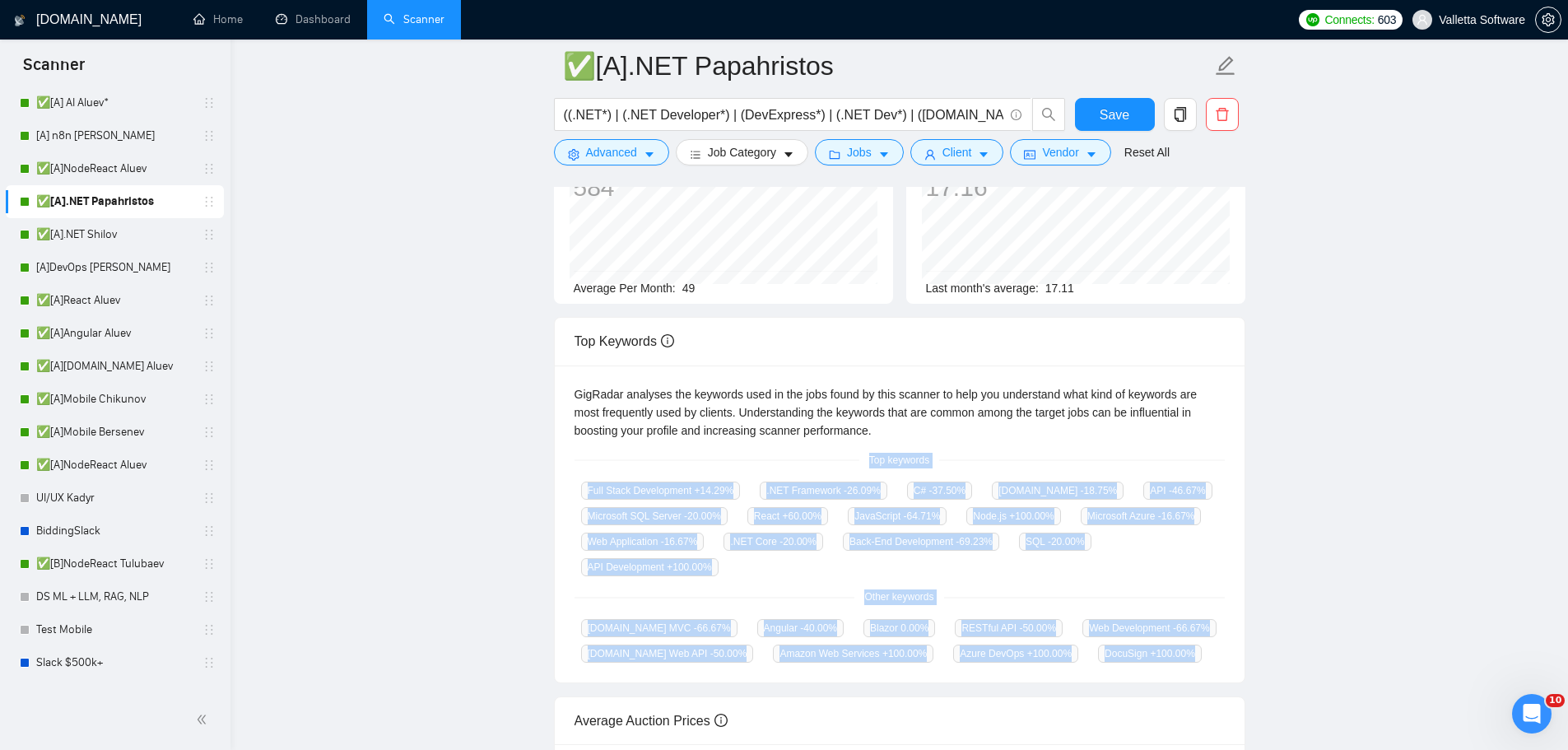
drag, startPoint x: 989, startPoint y: 526, endPoint x: 1147, endPoint y: 654, distance: 203.3
click at [1147, 654] on div "GigRadar analyses the keywords used in the jobs found by this scanner to help y…" at bounding box center [899, 523] width 690 height 318
copy div "Top keywords Full Stack Development +14.29 % .NET Framework -26.09 % C# -37.50 …"
